Goal: Entertainment & Leisure: Consume media (video, audio)

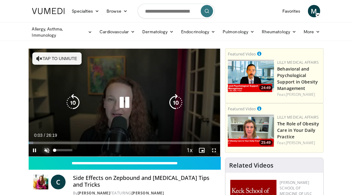
click at [42, 148] on span "Video Player" at bounding box center [47, 150] width 12 height 12
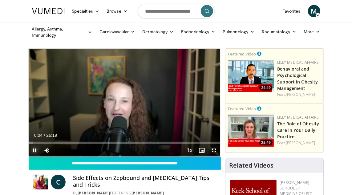
click at [35, 152] on span "Video Player" at bounding box center [35, 150] width 12 height 12
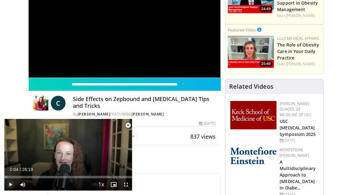
scroll to position [82, 0]
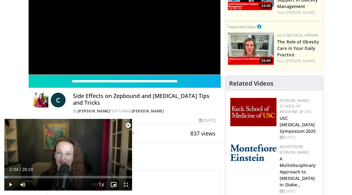
click at [128, 124] on span "Video Player" at bounding box center [128, 125] width 12 height 12
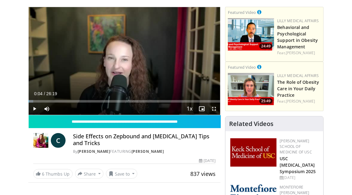
scroll to position [41, 0]
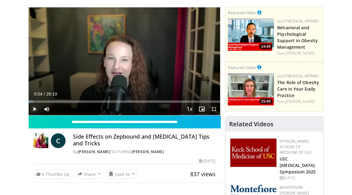
click at [35, 111] on span "Video Player" at bounding box center [35, 109] width 12 height 12
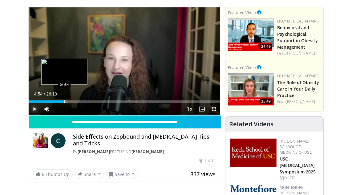
click at [64, 103] on div "Progress Bar" at bounding box center [64, 101] width 1 height 2
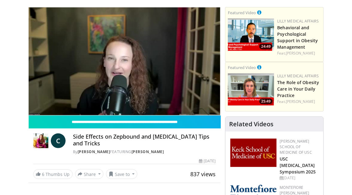
click at [75, 103] on div "10 seconds Tap to unmute" at bounding box center [125, 61] width 192 height 108
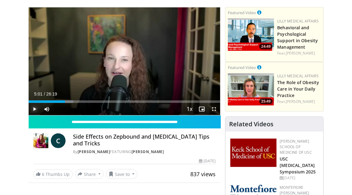
click at [35, 111] on span "Video Player" at bounding box center [35, 109] width 12 height 12
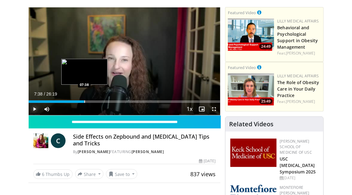
click at [84, 103] on div "Progress Bar" at bounding box center [84, 101] width 1 height 2
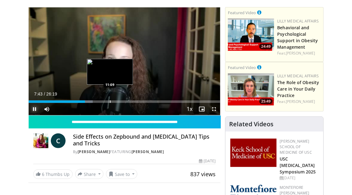
click at [110, 103] on div "Progress Bar" at bounding box center [110, 101] width 1 height 2
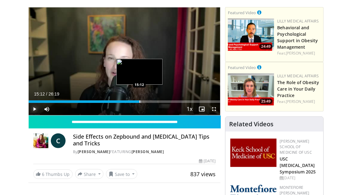
click at [139, 103] on div "Progress Bar" at bounding box center [139, 101] width 1 height 2
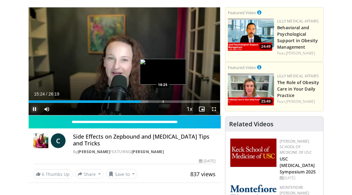
click at [163, 103] on div "Loaded : 62.59% 15:24 18:25" at bounding box center [125, 100] width 192 height 6
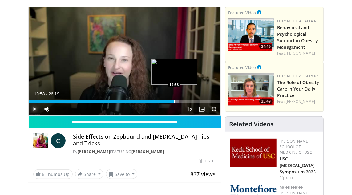
click at [174, 103] on div "Progress Bar" at bounding box center [174, 101] width 1 height 2
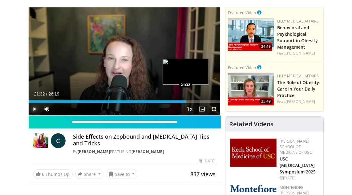
click at [185, 103] on div "Loaded : 82.19% 21:32 21:32" at bounding box center [125, 101] width 192 height 2
click at [193, 103] on div "Progress Bar" at bounding box center [193, 101] width 1 height 2
click at [201, 103] on div "Progress Bar" at bounding box center [201, 101] width 1 height 2
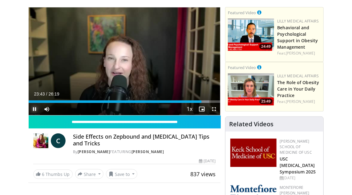
click at [34, 111] on span "Video Player" at bounding box center [35, 109] width 12 height 12
